Goal: Obtain resource: Obtain resource

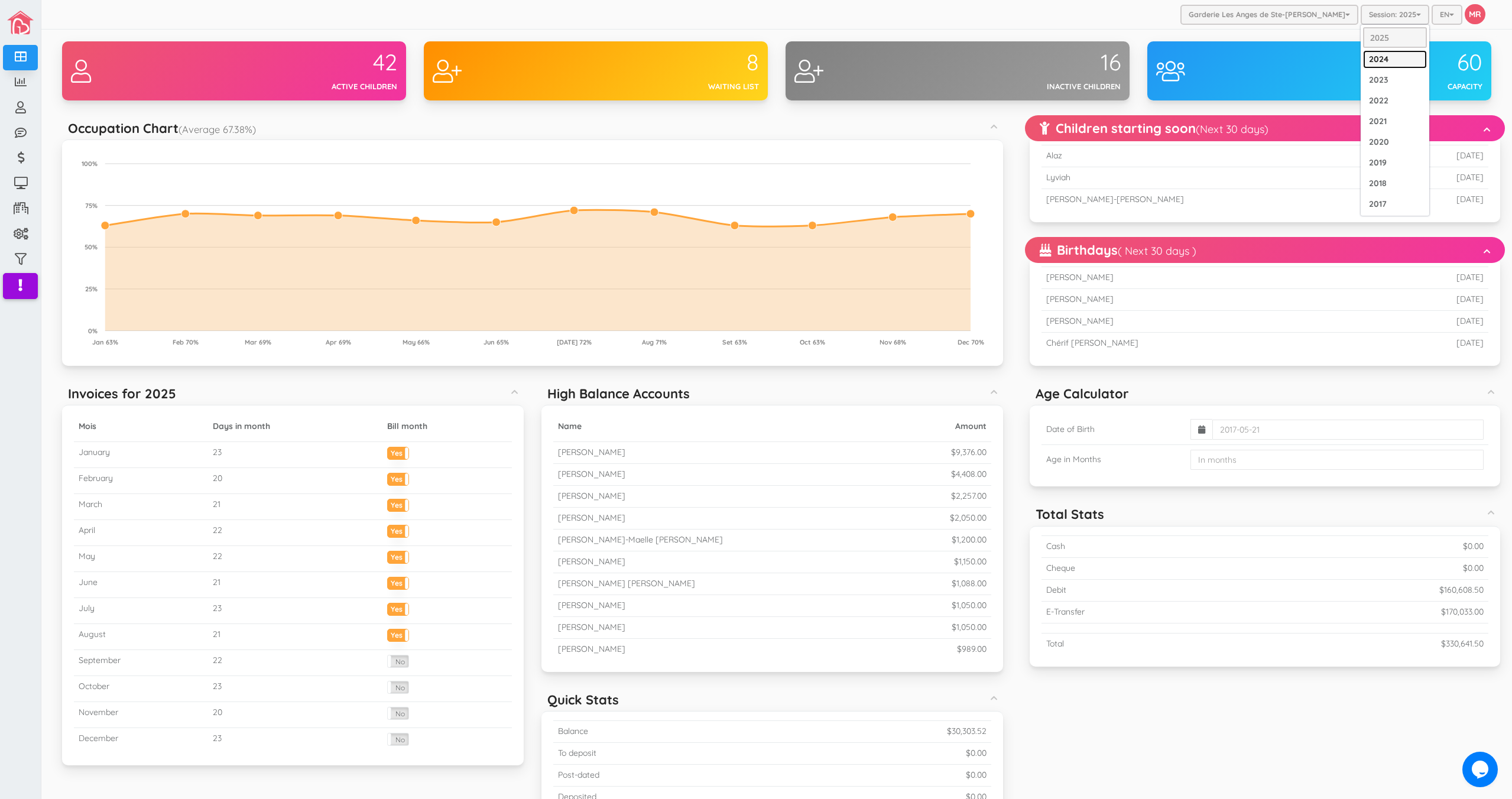
click at [1368, 62] on link "2024" at bounding box center [1395, 59] width 64 height 18
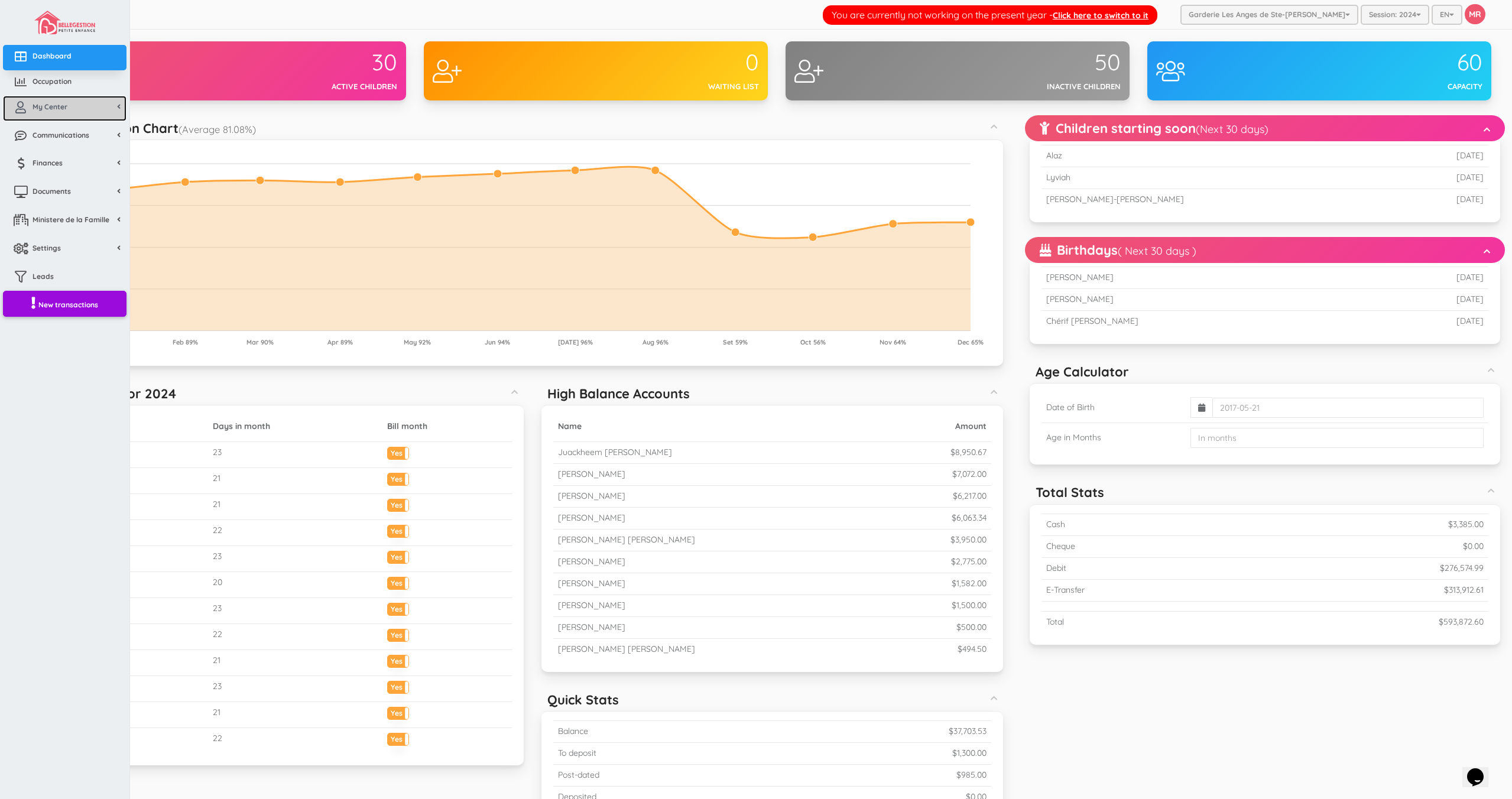
click at [32, 110] on icon at bounding box center [20, 108] width 24 height 12
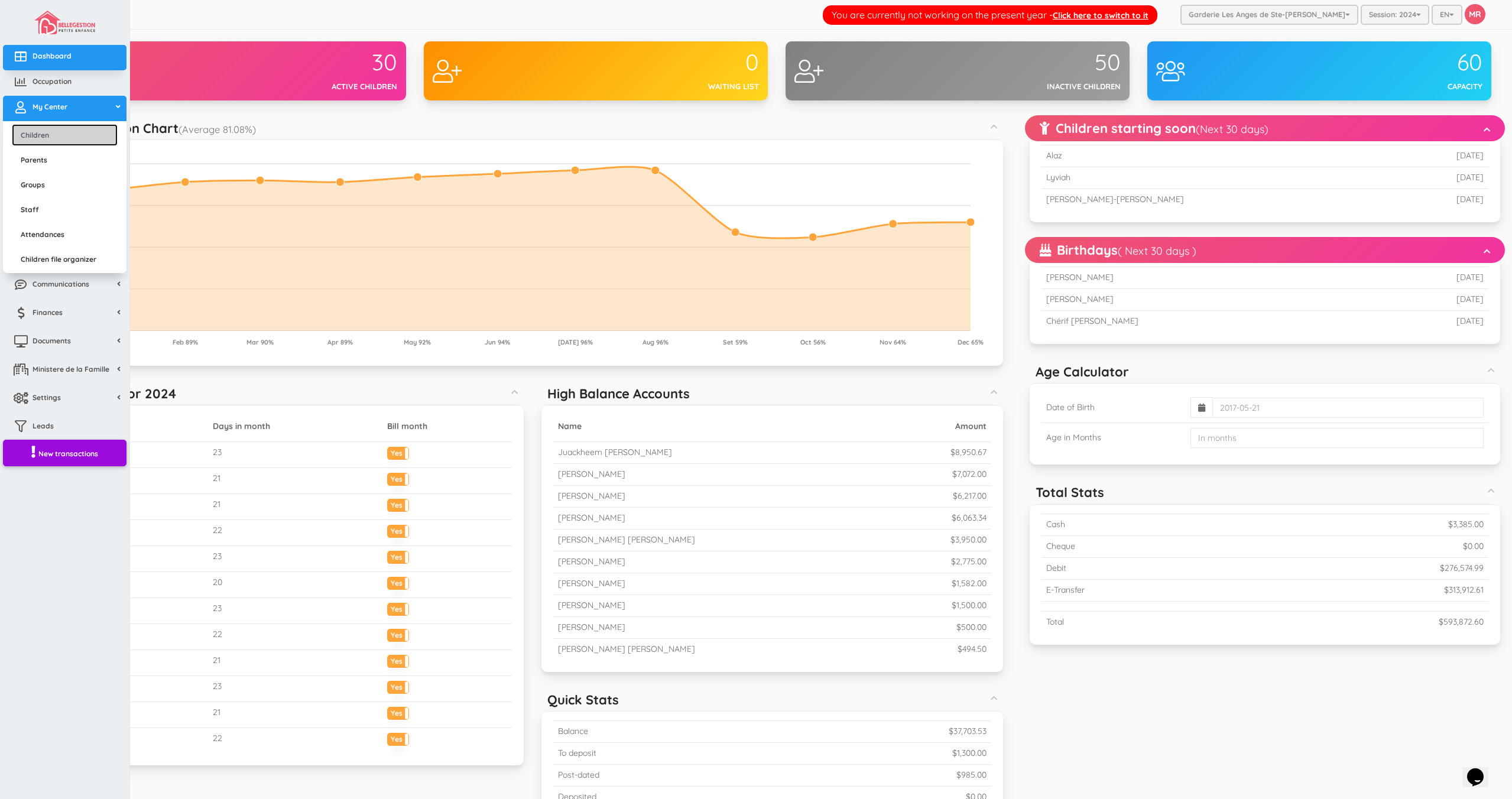
click at [63, 130] on link "Children" at bounding box center [65, 135] width 106 height 22
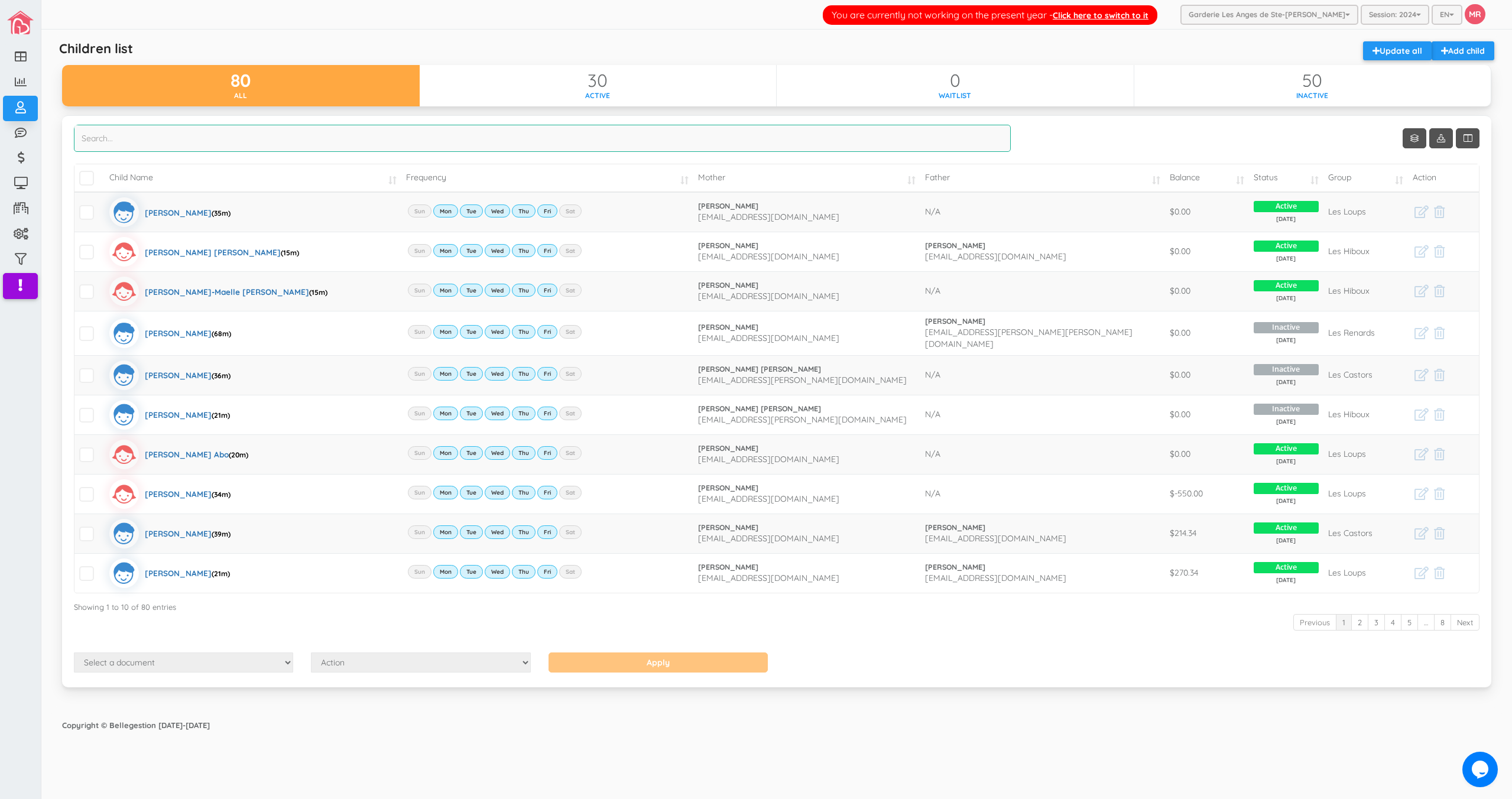
click at [468, 142] on input "search" at bounding box center [542, 138] width 937 height 27
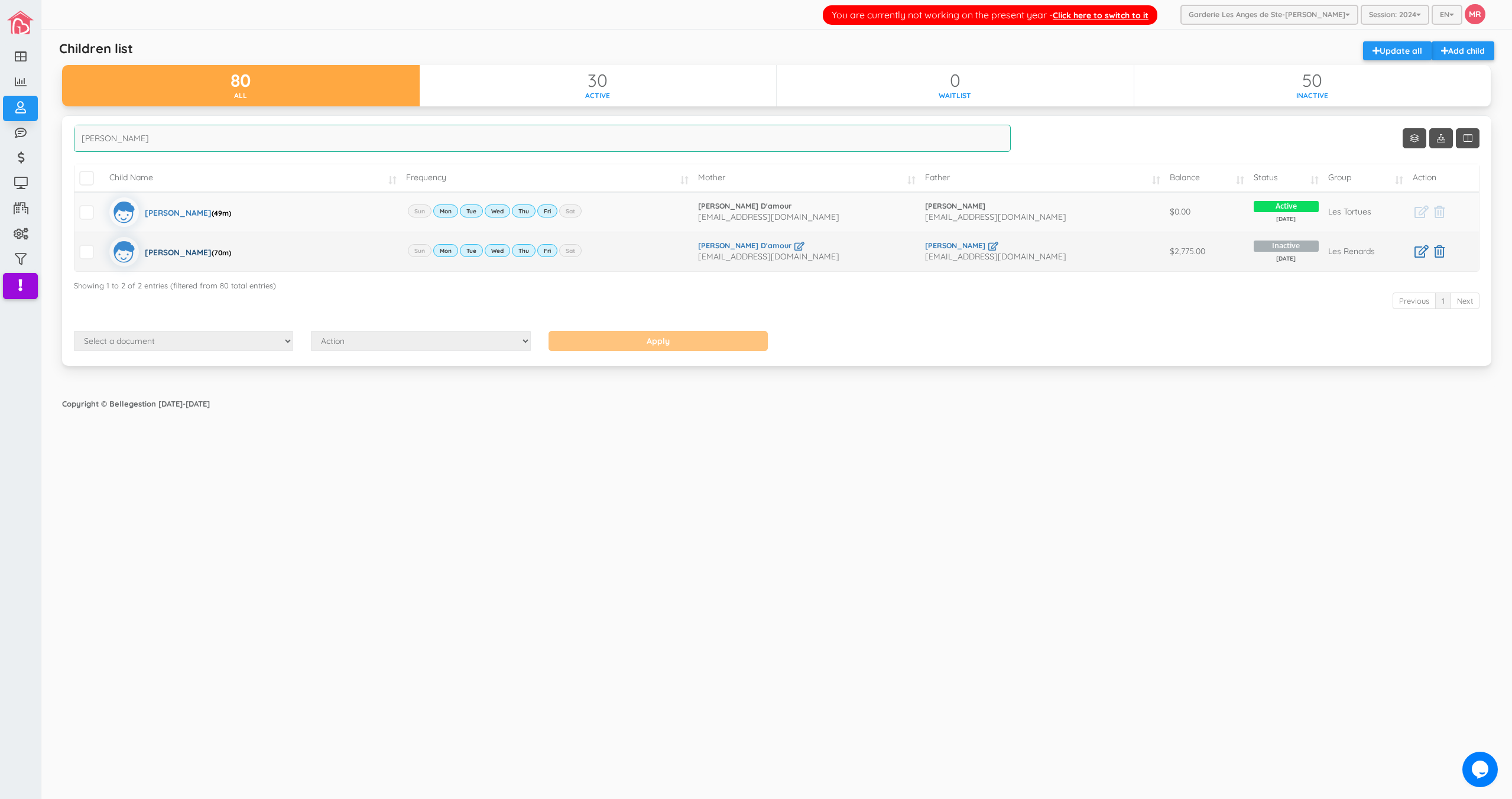
type input "lupien"
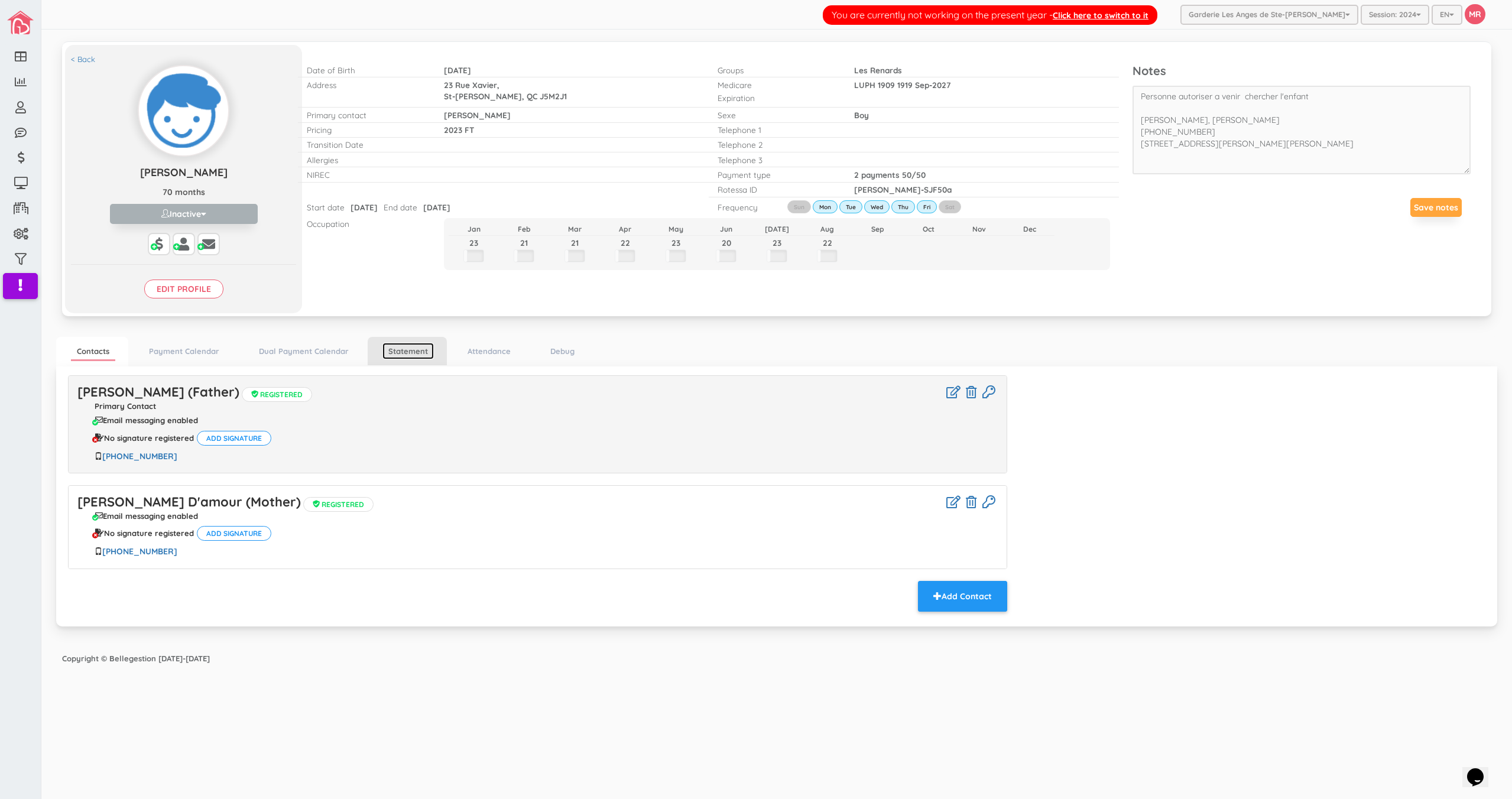
click at [420, 347] on link "Statement" at bounding box center [408, 351] width 51 height 17
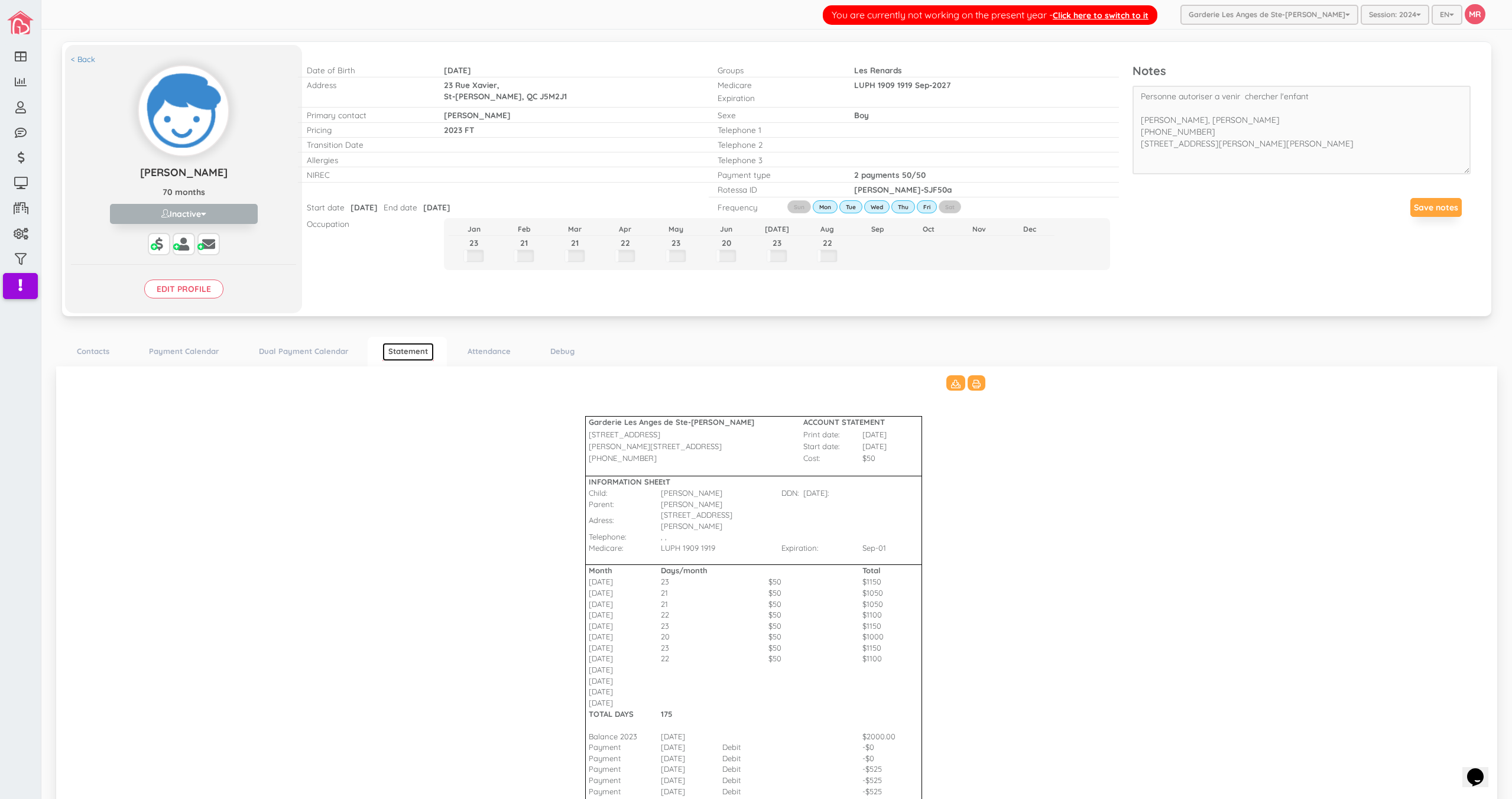
scroll to position [251, 0]
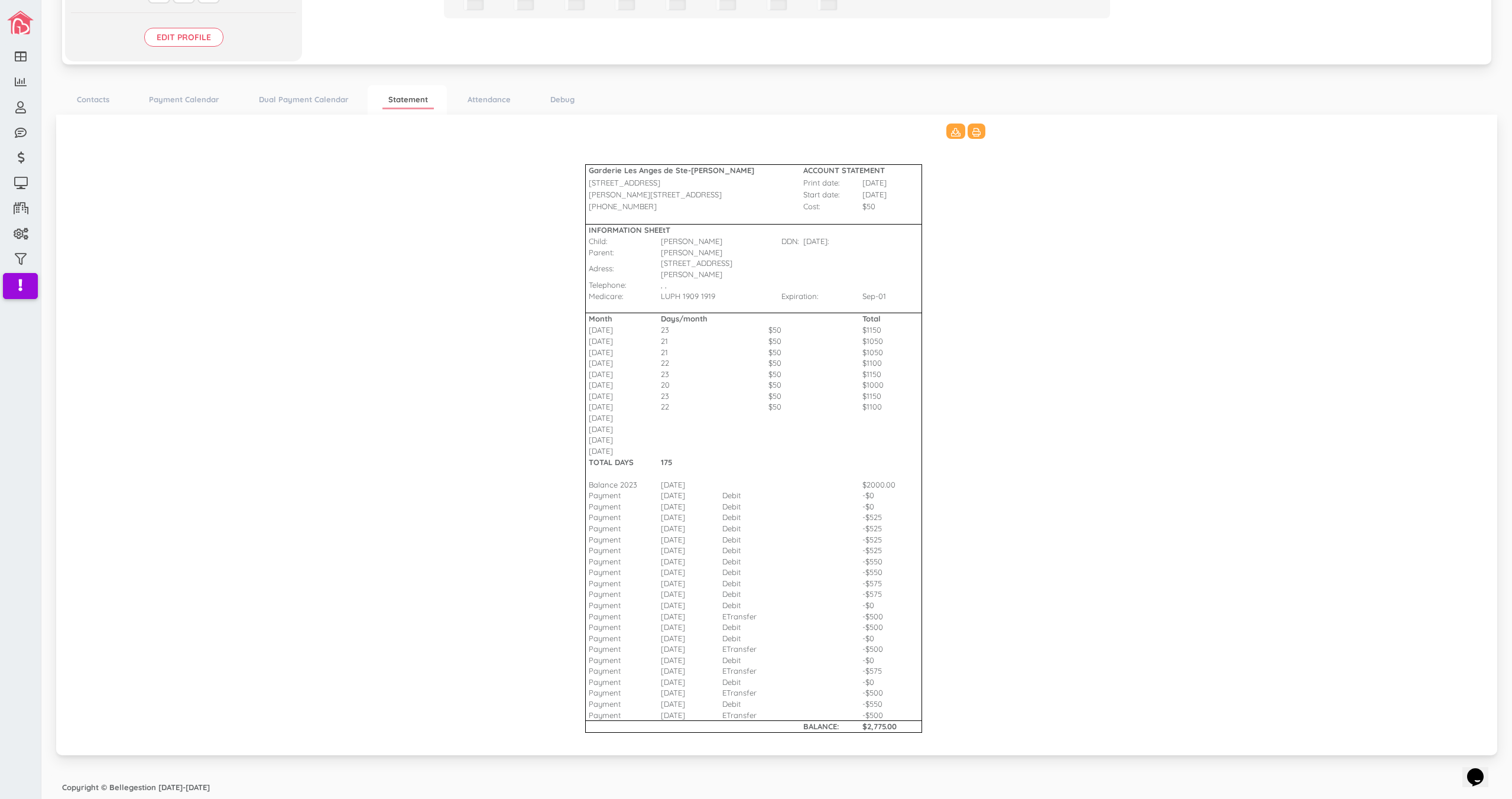
click at [482, 379] on Bharat\(2\)_3511 "Garderie Les Anges de Ste-Therese ACCOUNT STATEMENT 428 Rue Blainville Est Prin…" at bounding box center [777, 433] width 1418 height 620
click at [103, 97] on link "Contacts" at bounding box center [93, 99] width 45 height 17
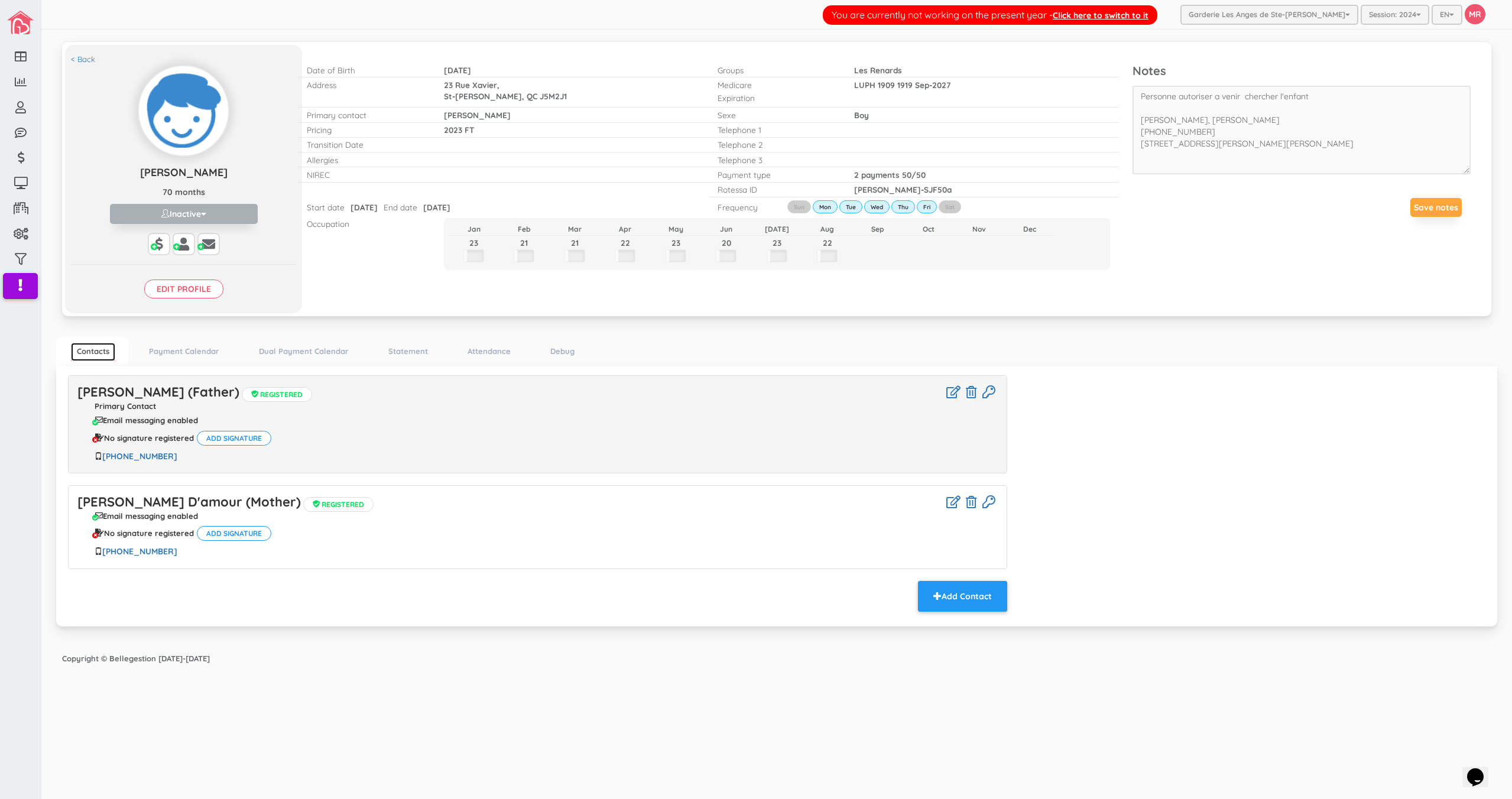
scroll to position [0, 0]
click at [399, 351] on link "Statement" at bounding box center [408, 351] width 51 height 17
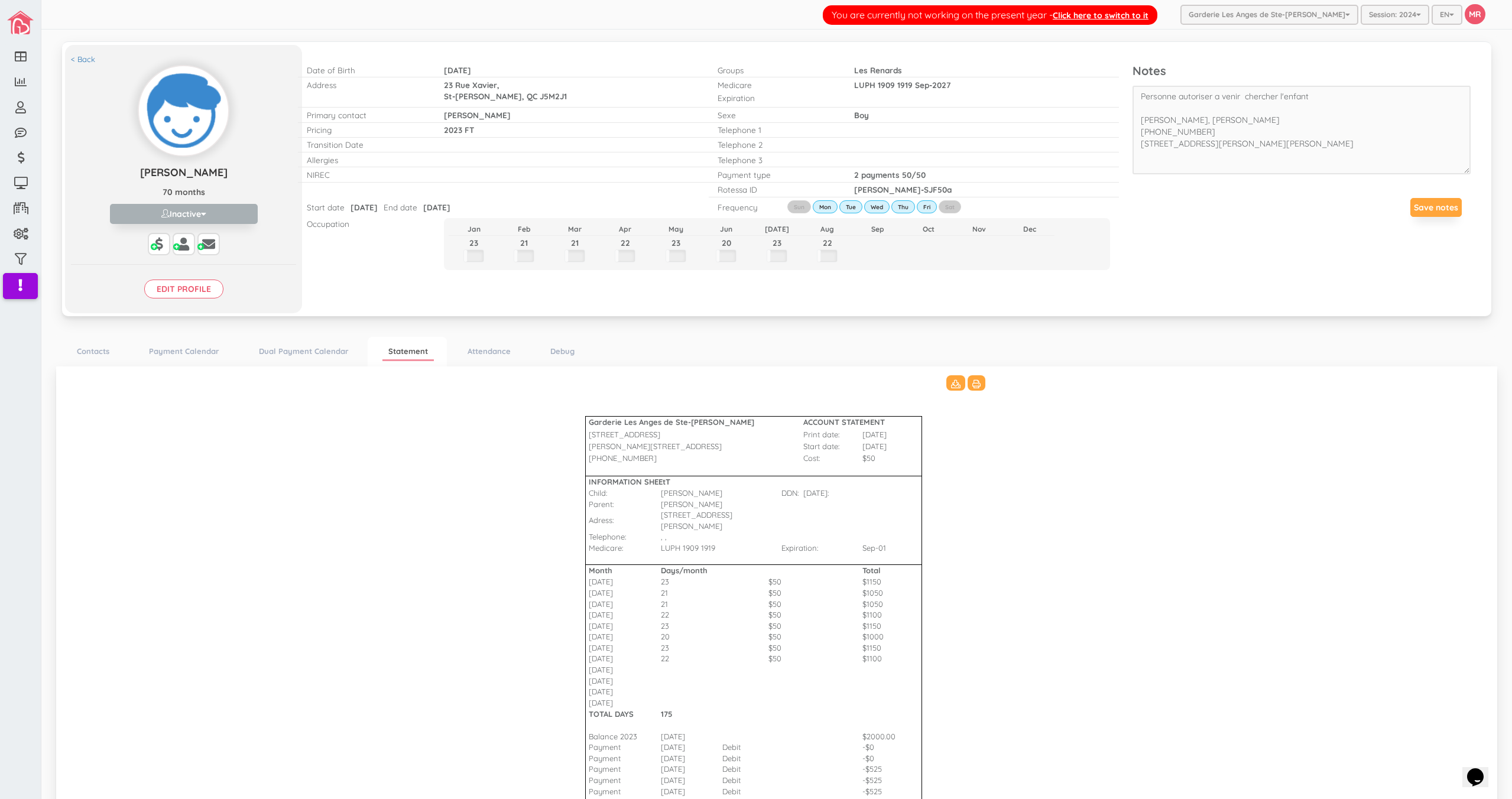
click at [1043, 653] on Bharat\(2\)_3511 "Garderie Les Anges de Ste-Therese ACCOUNT STATEMENT 428 Rue Blainville Est Prin…" at bounding box center [777, 685] width 1418 height 620
click at [444, 479] on Bharat\(2\)_3511 "Garderie Les Anges de Ste-[PERSON_NAME] ACCOUNT STATEMENT [STREET_ADDRESS] Prin…" at bounding box center [777, 685] width 1418 height 620
click at [946, 382] on button at bounding box center [956, 383] width 19 height 16
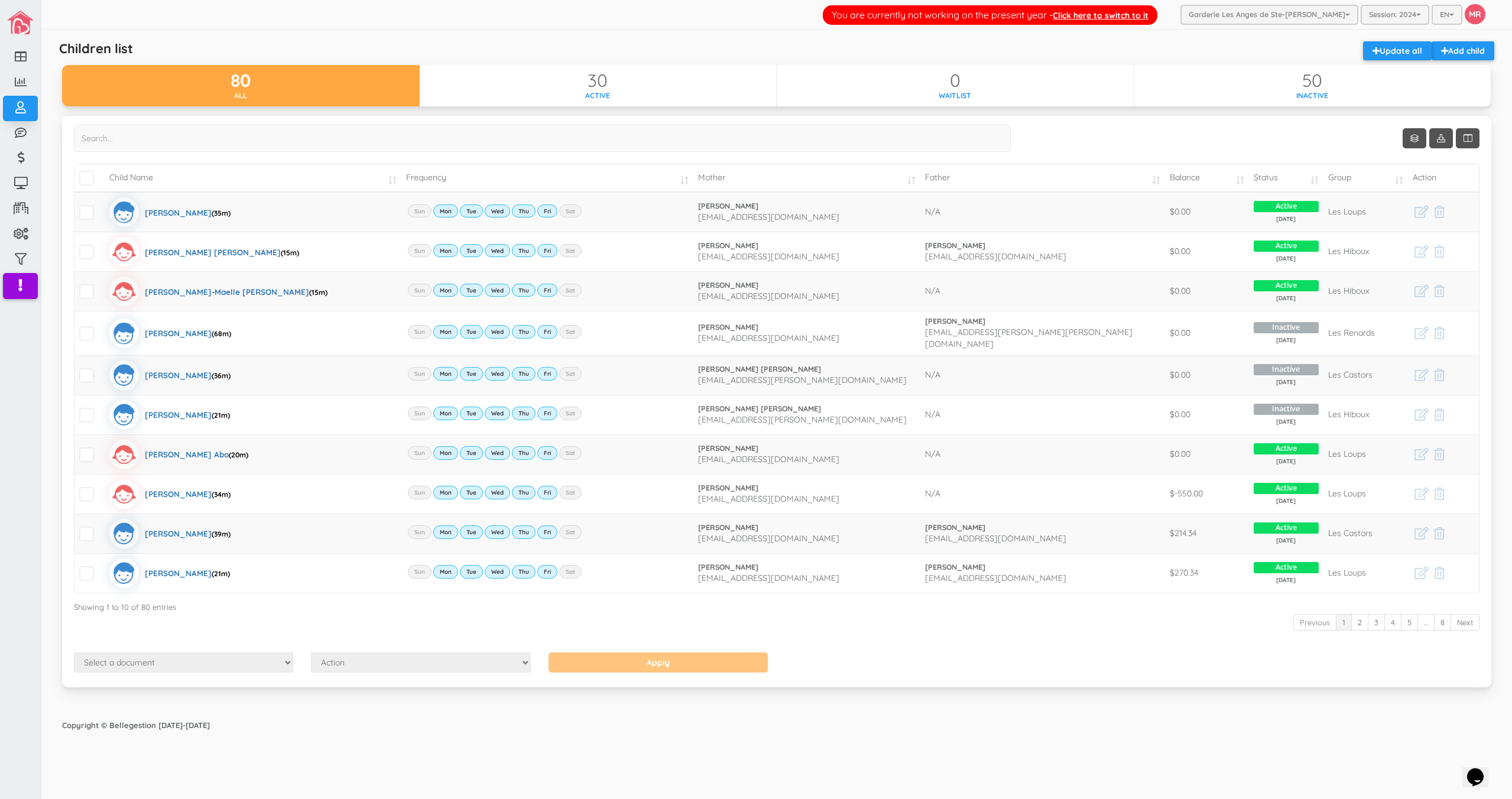
click at [1078, 142] on div "Show 10 rows Child Name Frequency Mother Father Balance Status Group Action" at bounding box center [777, 388] width 1405 height 528
click at [1117, 11] on link "Click here to switch to it" at bounding box center [1101, 16] width 96 height 11
click at [1207, 174] on td "Balance" at bounding box center [1207, 178] width 84 height 28
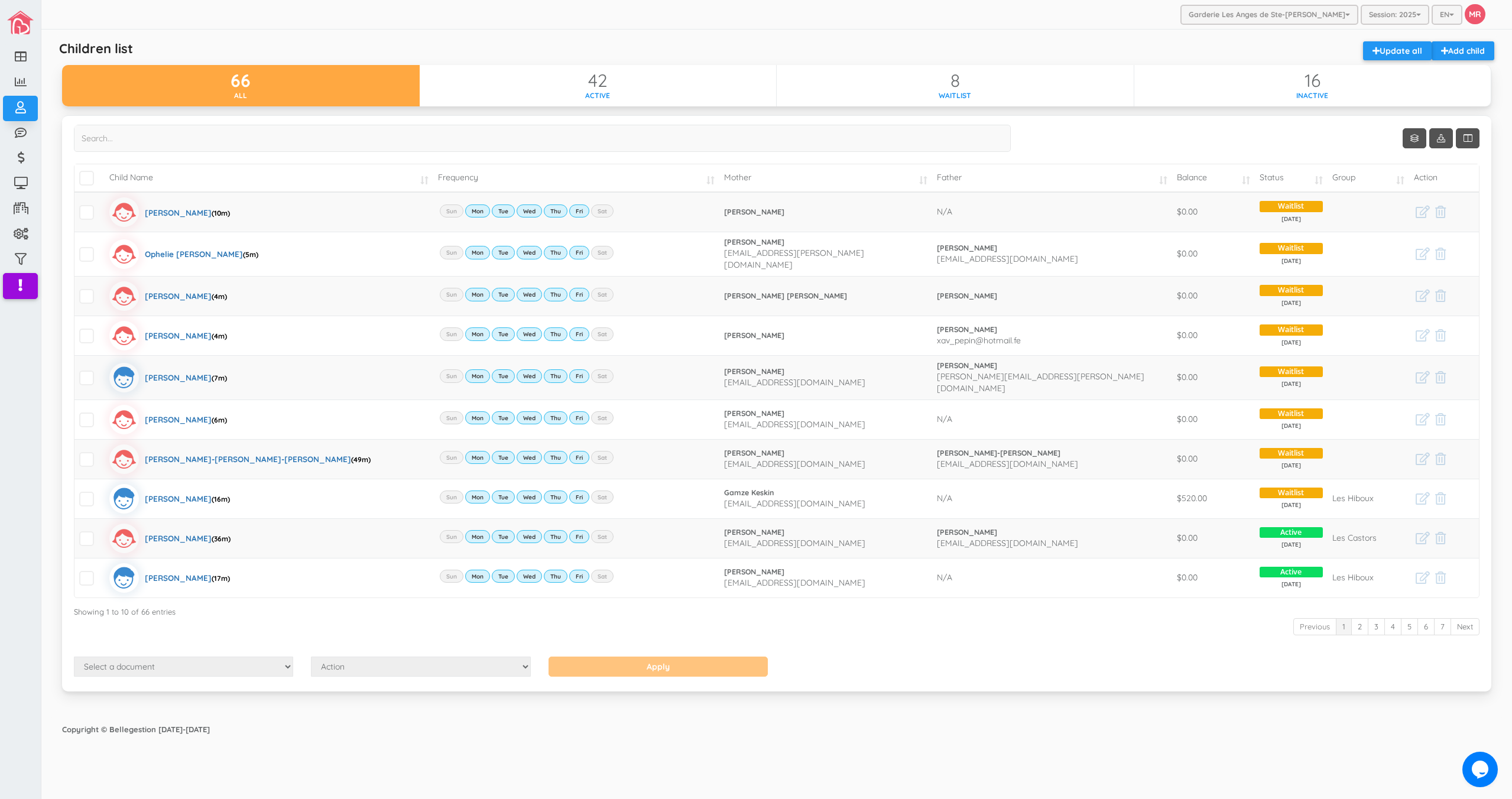
click at [1203, 177] on td "Balance" at bounding box center [1213, 178] width 83 height 28
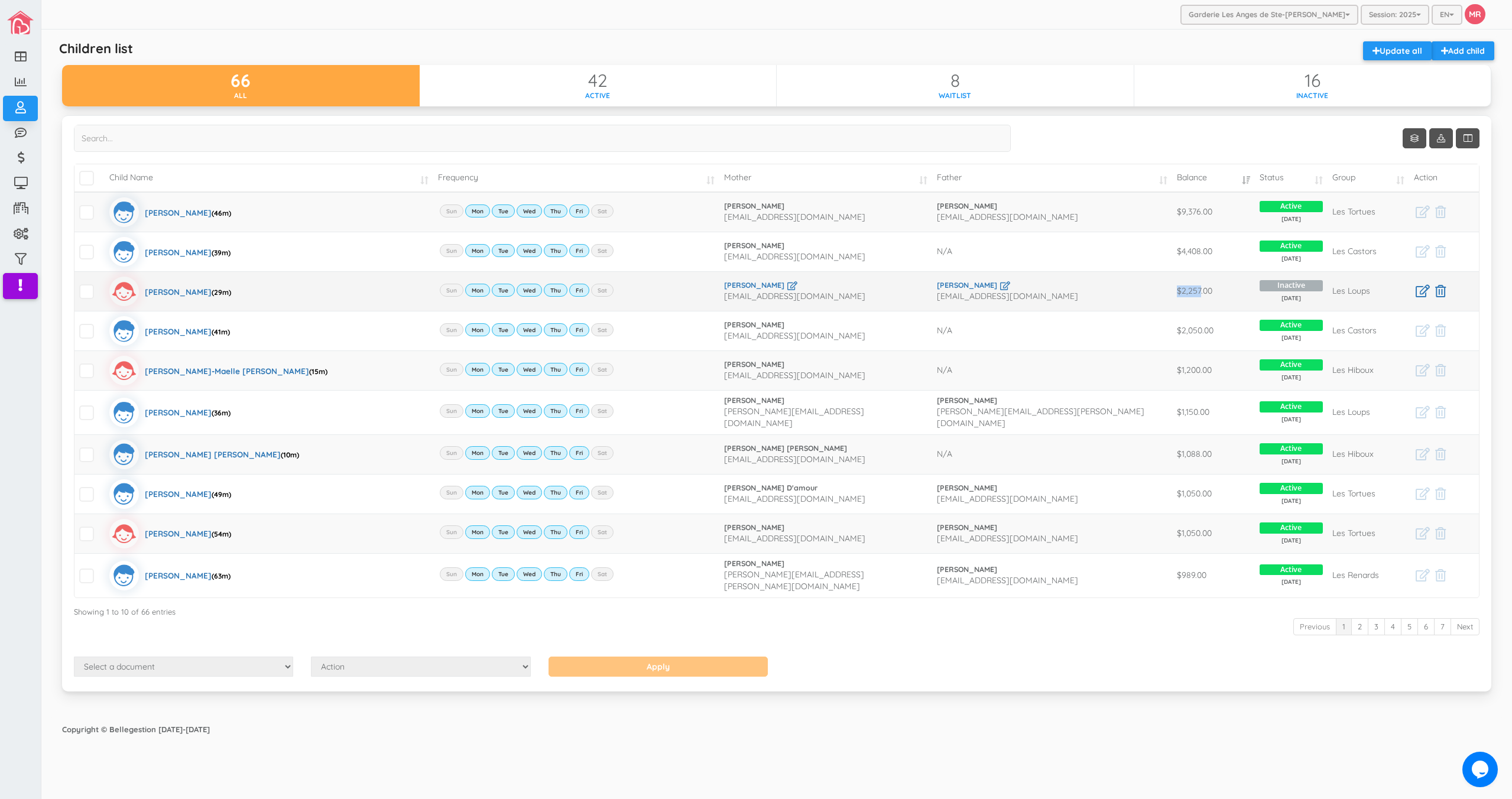
drag, startPoint x: 1200, startPoint y: 288, endPoint x: 1171, endPoint y: 288, distance: 29.0
click at [1171, 288] on tr "Khloée Janvier Rosené (29m) Sun Mon Tue Wed Thu Fri Sat Janvier Schloee schlove…" at bounding box center [776, 291] width 1404 height 40
click at [1171, 288] on td "Rodnor Rosene Princeroodoficial@gmail.com" at bounding box center [1052, 291] width 240 height 40
drag, startPoint x: 1206, startPoint y: 291, endPoint x: 1180, endPoint y: 291, distance: 26.0
click at [1180, 291] on td "$2,257.00" at bounding box center [1213, 291] width 83 height 40
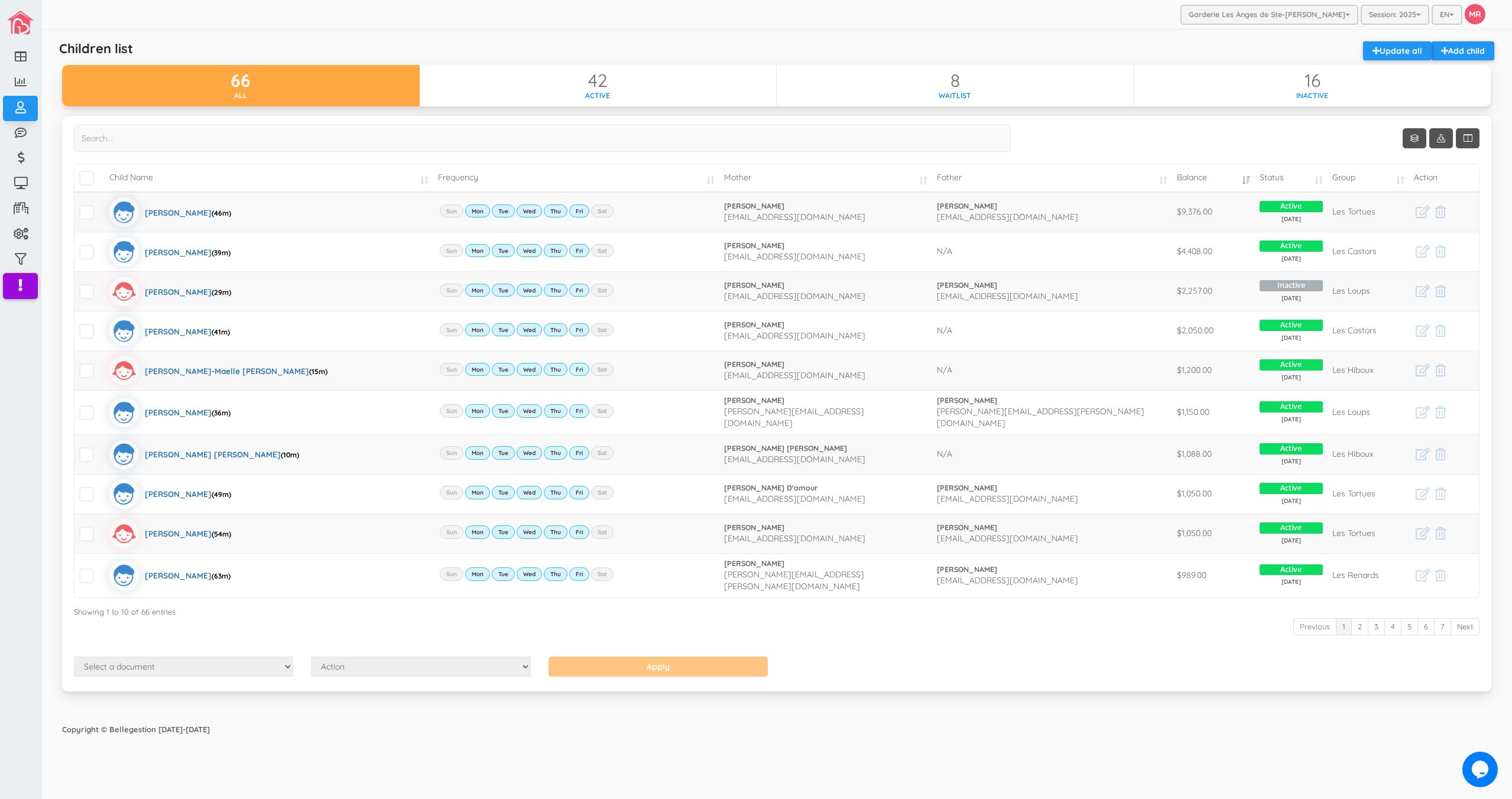
click at [1107, 37] on div "Children list Add child Update all 66 All 42 Active 8 Waitlist 16 Inactive Show…" at bounding box center [776, 374] width 1441 height 677
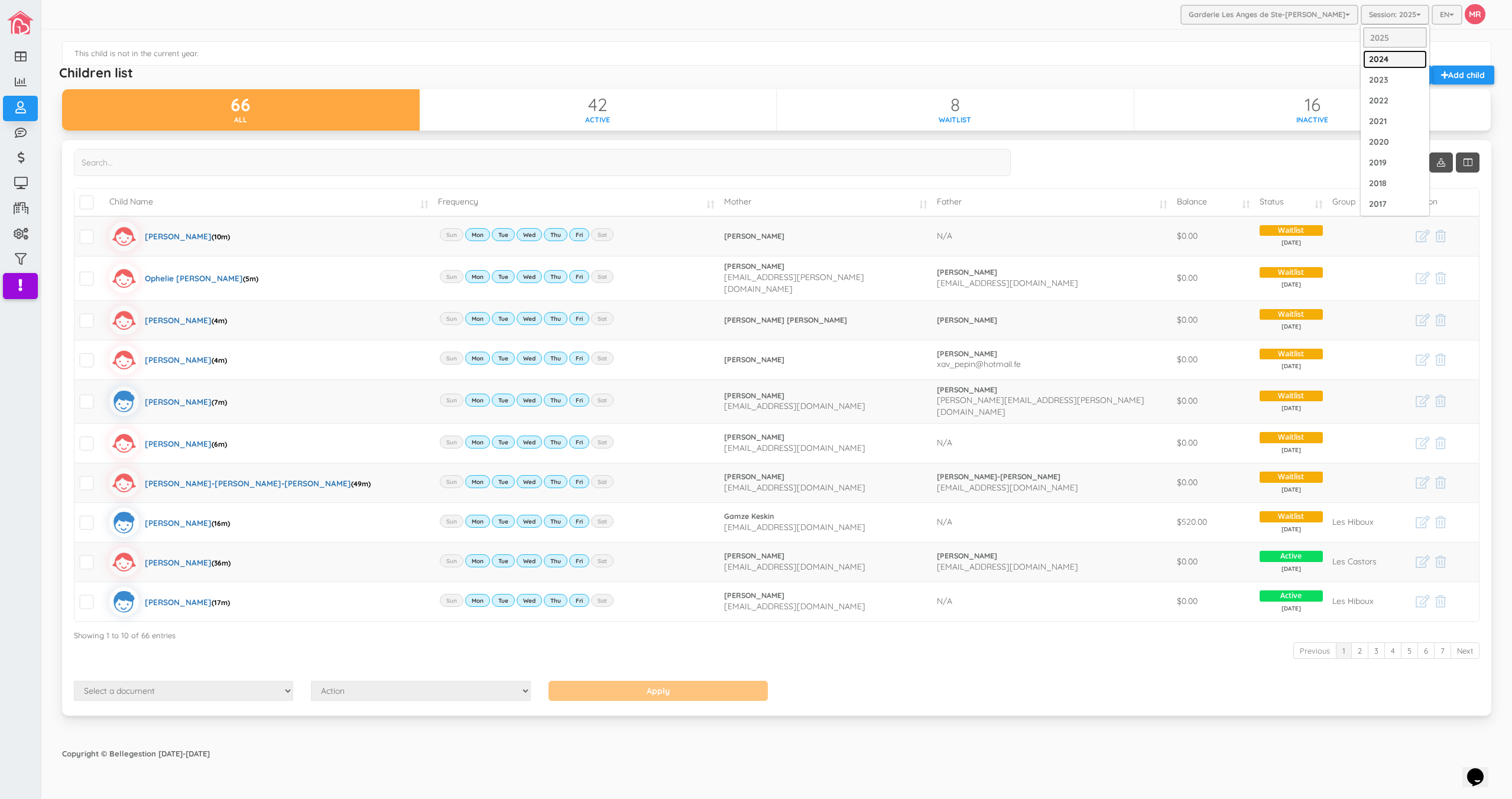
click at [1380, 57] on link "2024" at bounding box center [1395, 59] width 64 height 18
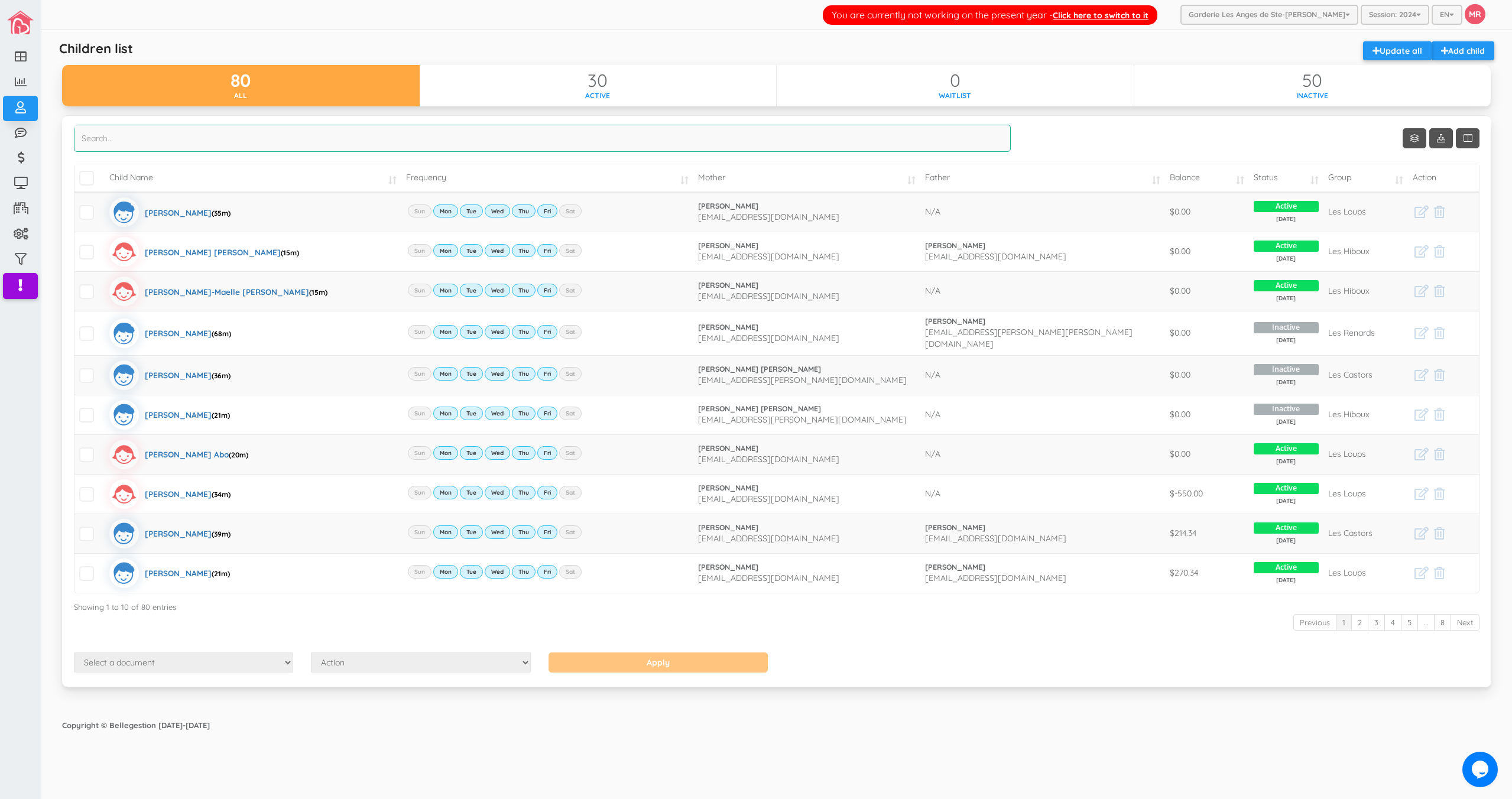
click at [490, 140] on input "search" at bounding box center [542, 138] width 937 height 27
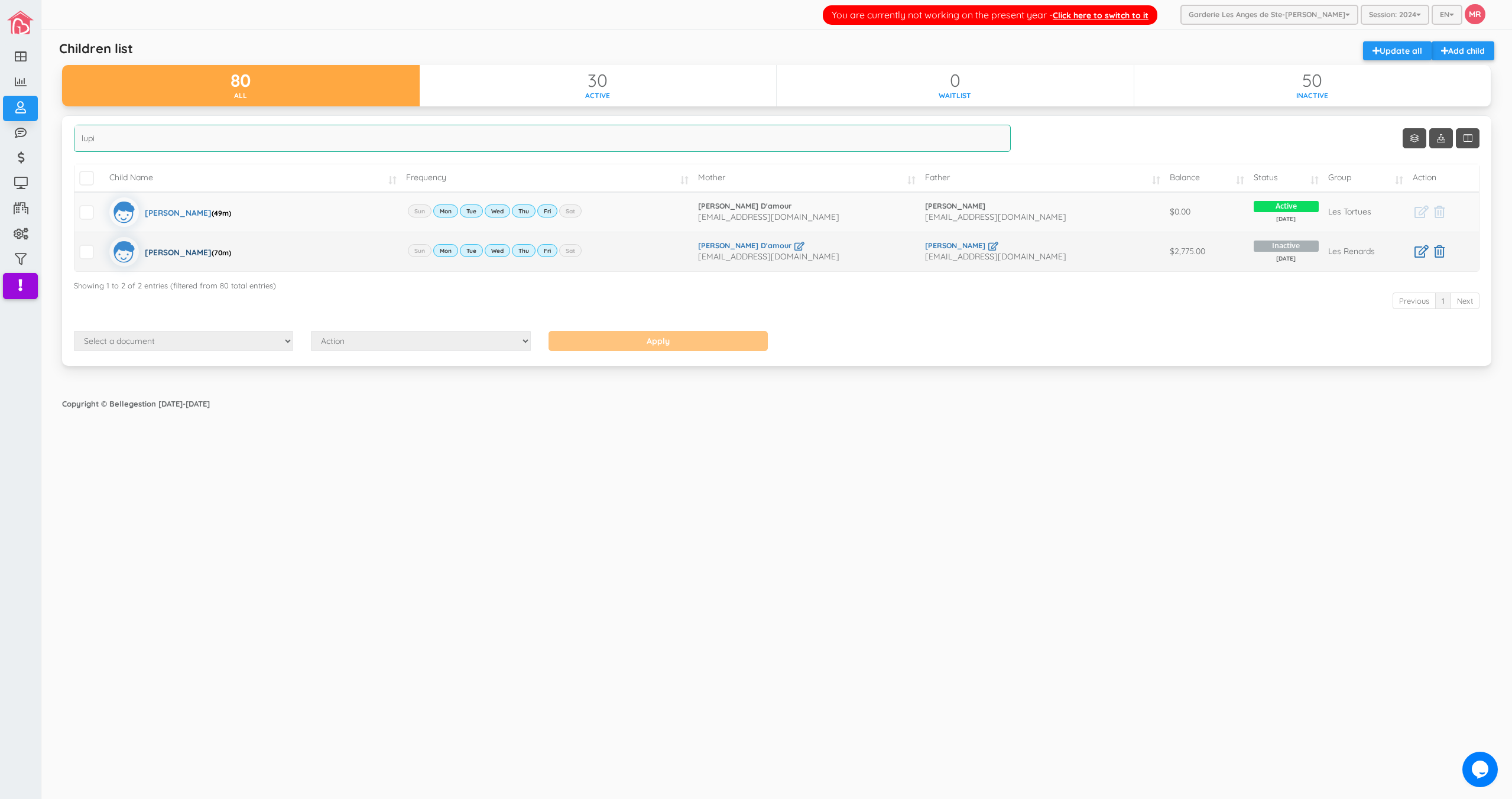
type input "lupi"
click at [196, 257] on div "Henrik Lupien (70m)" at bounding box center [188, 251] width 86 height 30
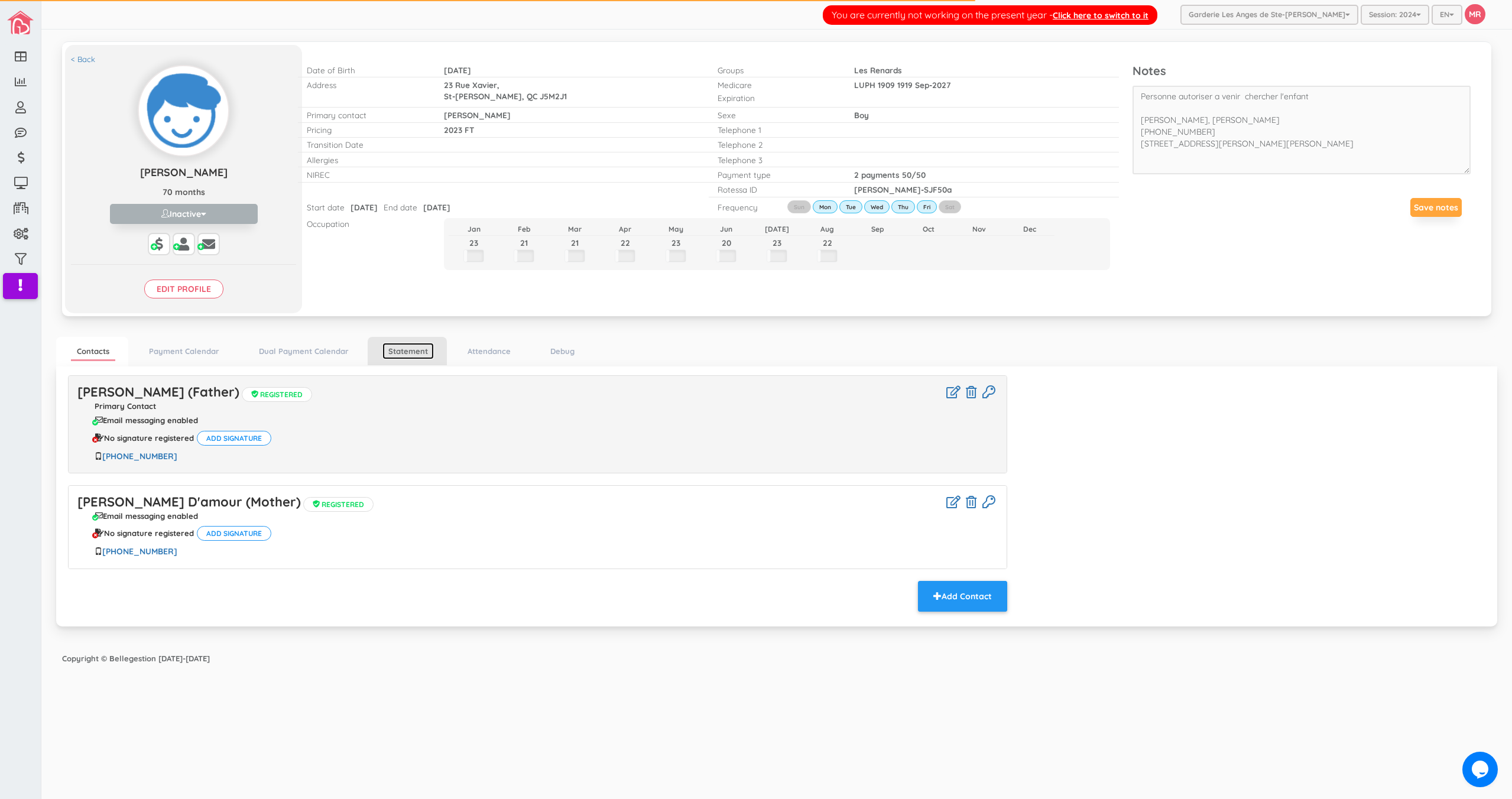
click at [409, 353] on link "Statement" at bounding box center [408, 351] width 51 height 17
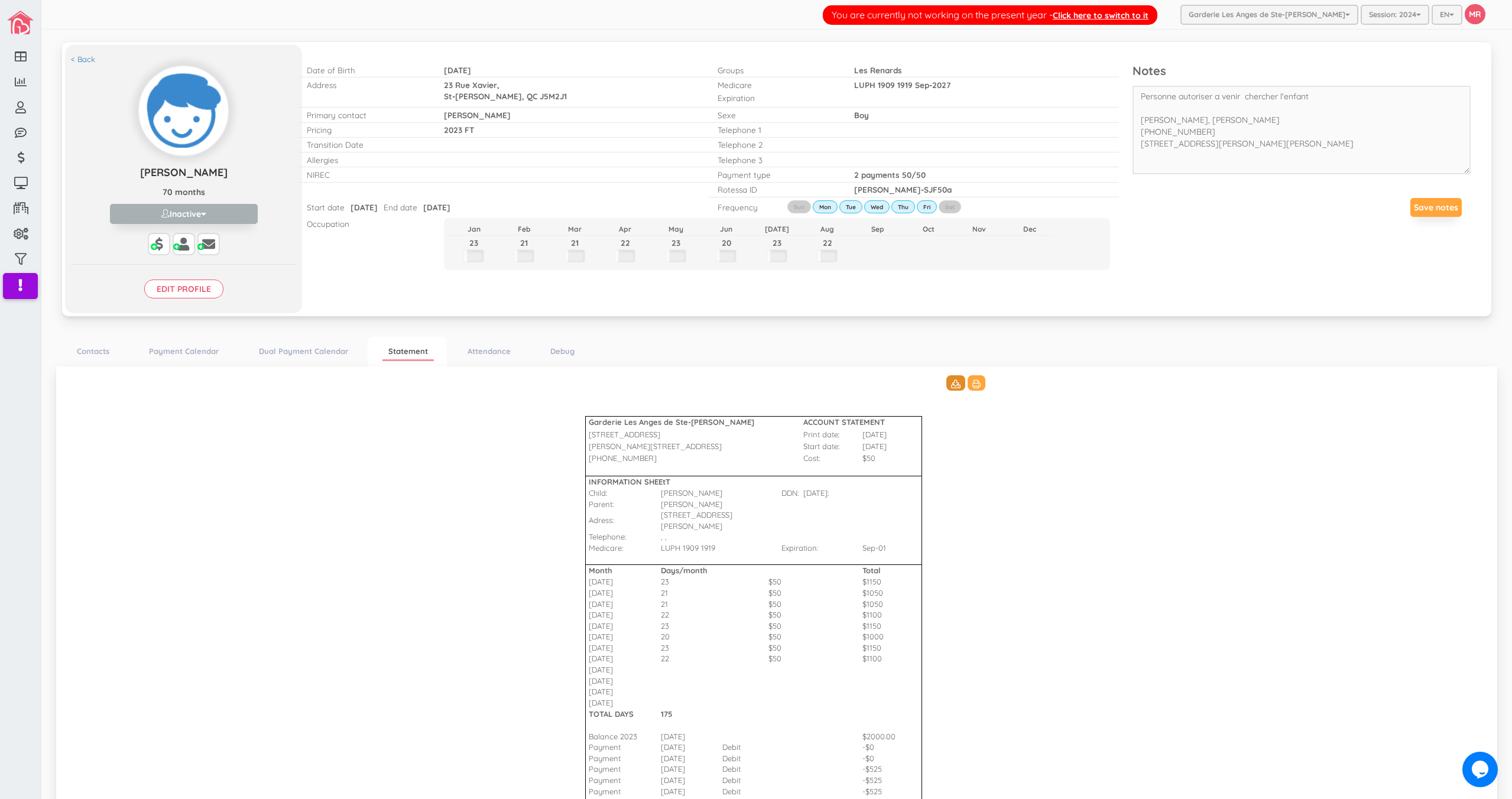
click at [946, 382] on button at bounding box center [956, 383] width 19 height 16
click at [78, 352] on link "Contacts" at bounding box center [93, 351] width 45 height 17
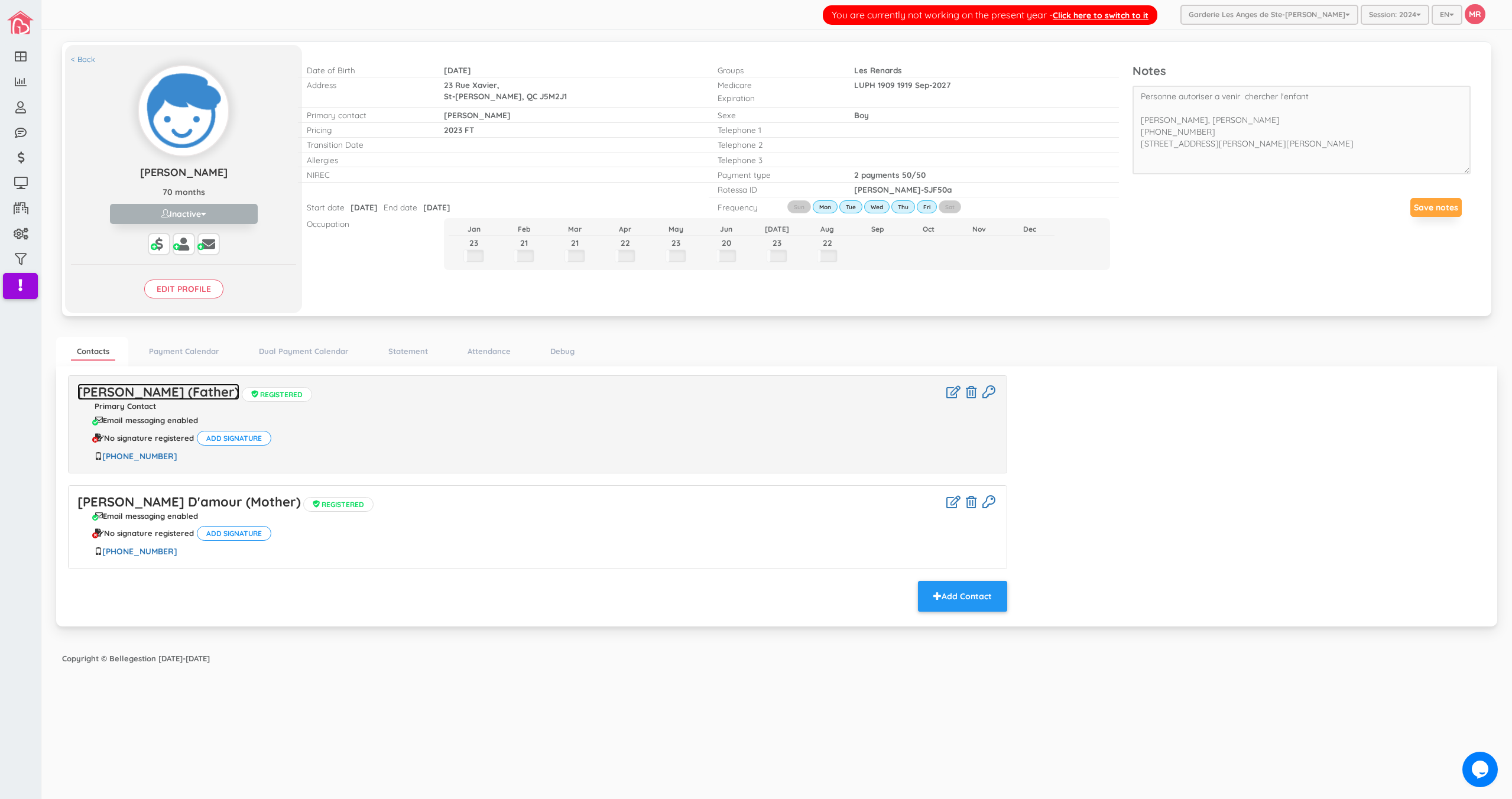
click at [161, 388] on link "[PERSON_NAME] (Father)" at bounding box center [158, 392] width 162 height 17
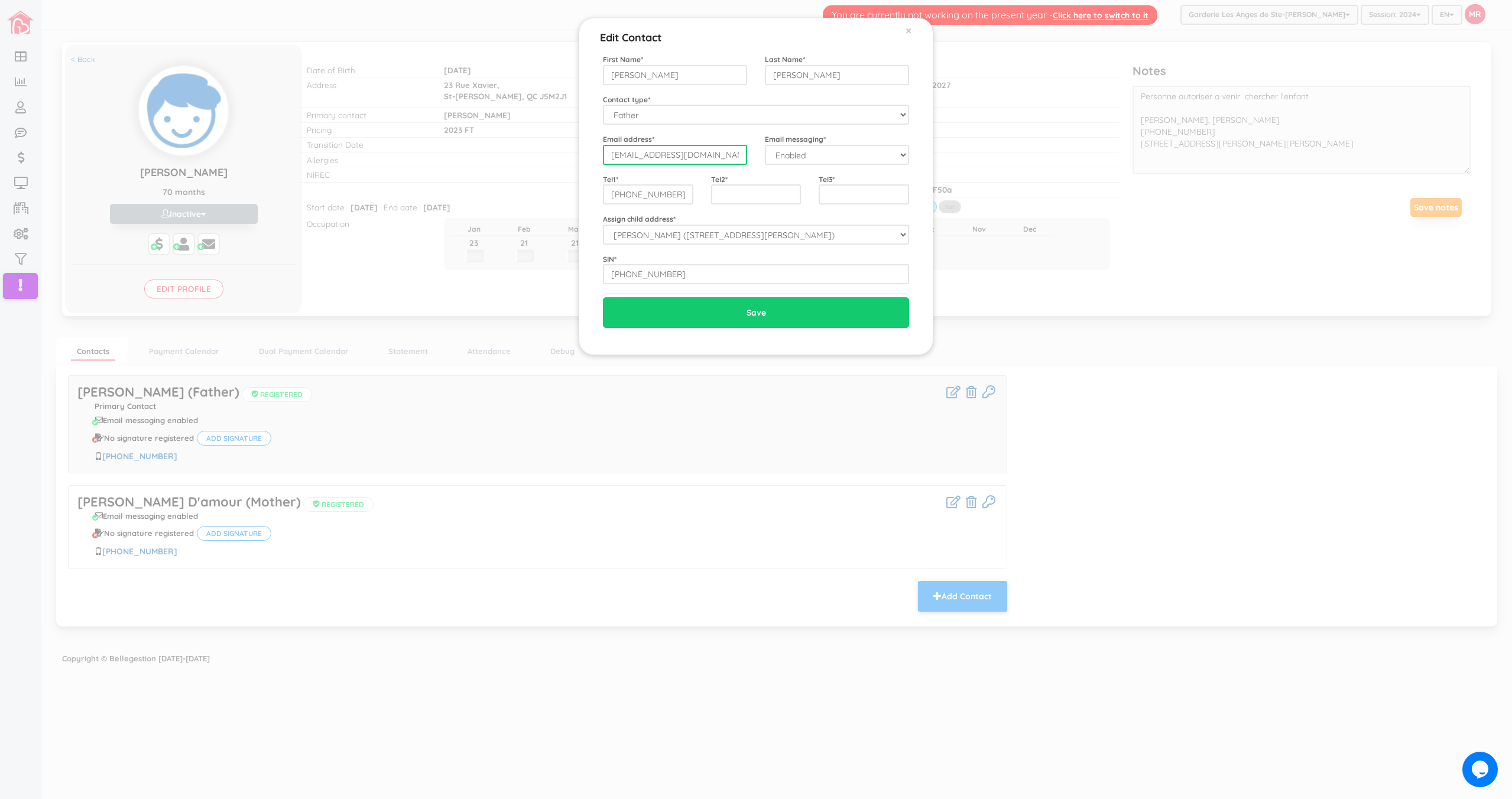
drag, startPoint x: 720, startPoint y: 158, endPoint x: 608, endPoint y: 154, distance: 112.1
click at [608, 154] on input "[EMAIL_ADDRESS][DOMAIN_NAME]" at bounding box center [675, 155] width 144 height 20
drag, startPoint x: 1327, startPoint y: 113, endPoint x: 1337, endPoint y: 86, distance: 28.8
click at [1327, 113] on div "Edit Contact × Close First Name * [PERSON_NAME] Last Name * [PERSON_NAME] Conta…" at bounding box center [756, 399] width 1512 height 799
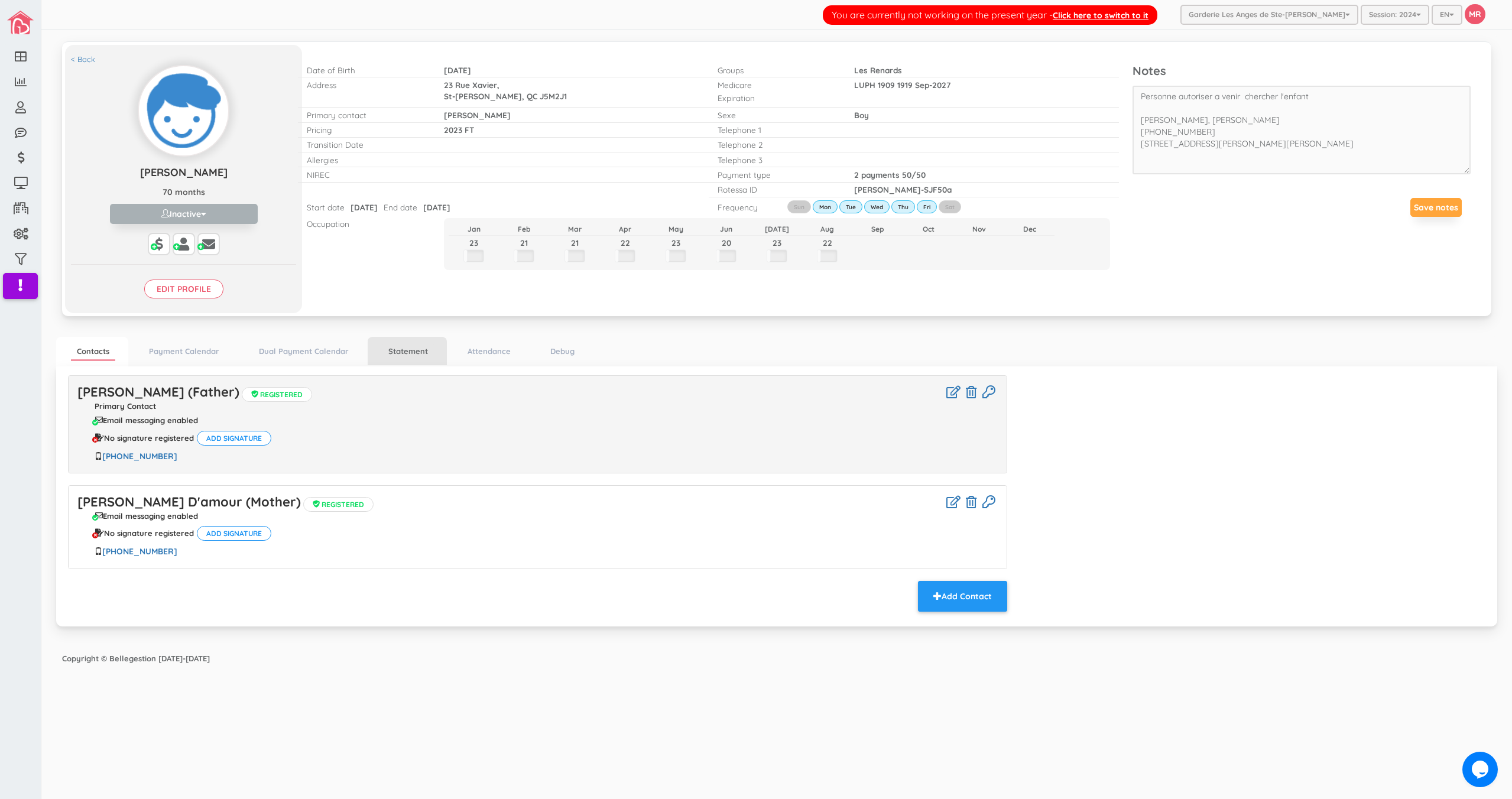
click at [393, 354] on link "Statement" at bounding box center [408, 351] width 51 height 17
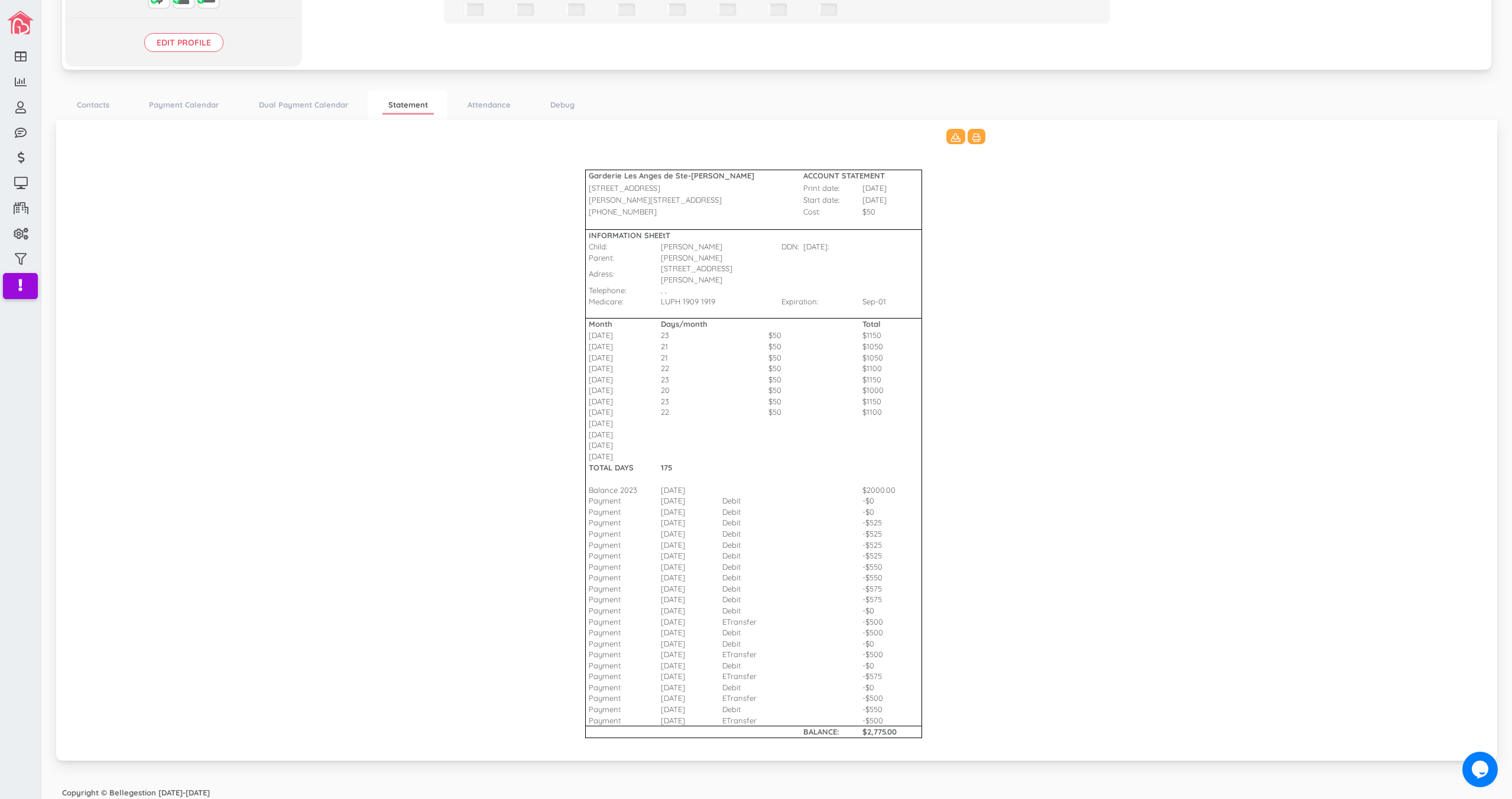
scroll to position [251, 0]
click at [442, 555] on Bharat\(2\)_3511 "Garderie Les Anges de Ste-[PERSON_NAME] ACCOUNT STATEMENT [STREET_ADDRESS] Prin…" at bounding box center [777, 433] width 1418 height 620
